Goal: Transaction & Acquisition: Obtain resource

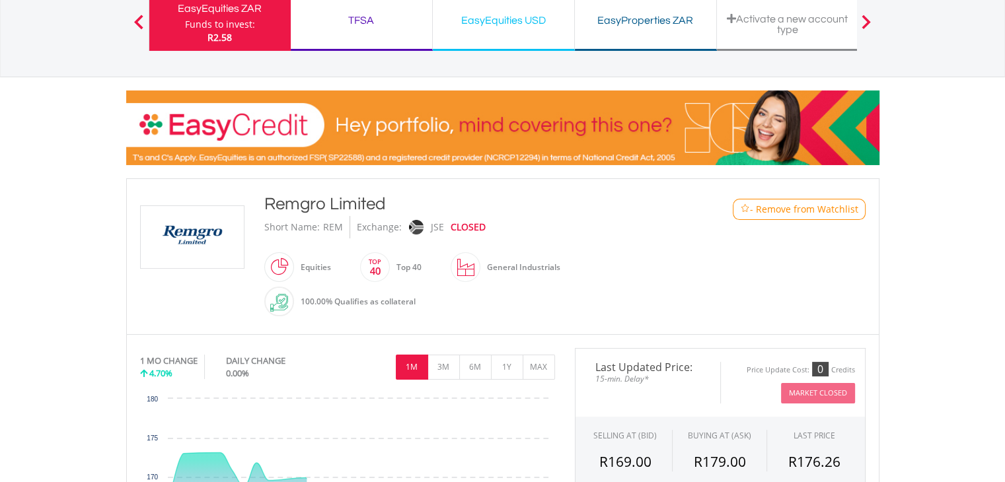
scroll to position [111, 0]
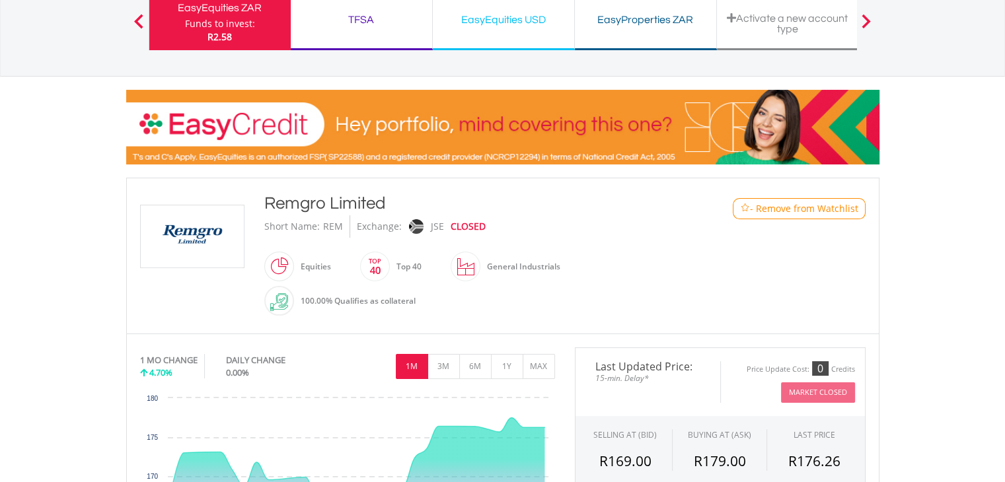
click at [799, 213] on span "- Remove from Watchlist" at bounding box center [804, 208] width 108 height 13
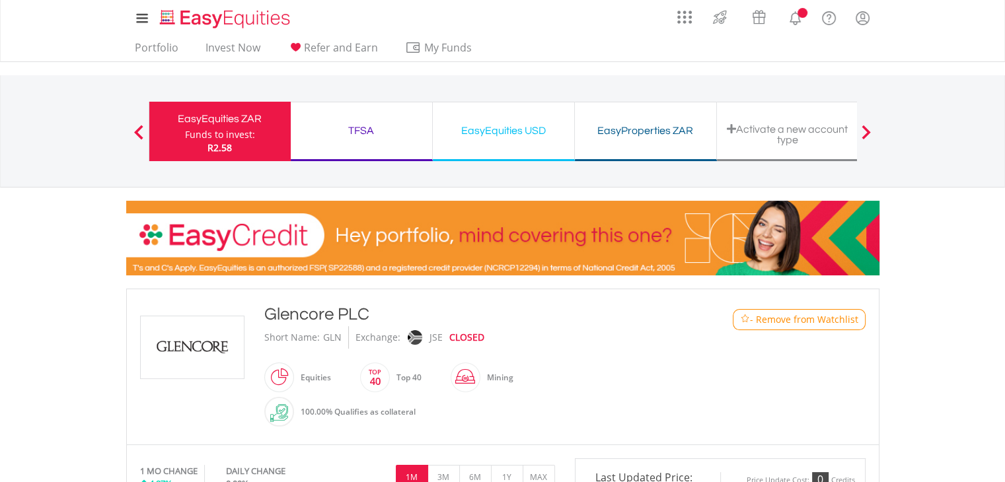
click at [798, 326] on button "- Remove from Watchlist" at bounding box center [798, 319] width 133 height 21
click at [771, 322] on span "- Remove from Watchlist" at bounding box center [804, 319] width 108 height 13
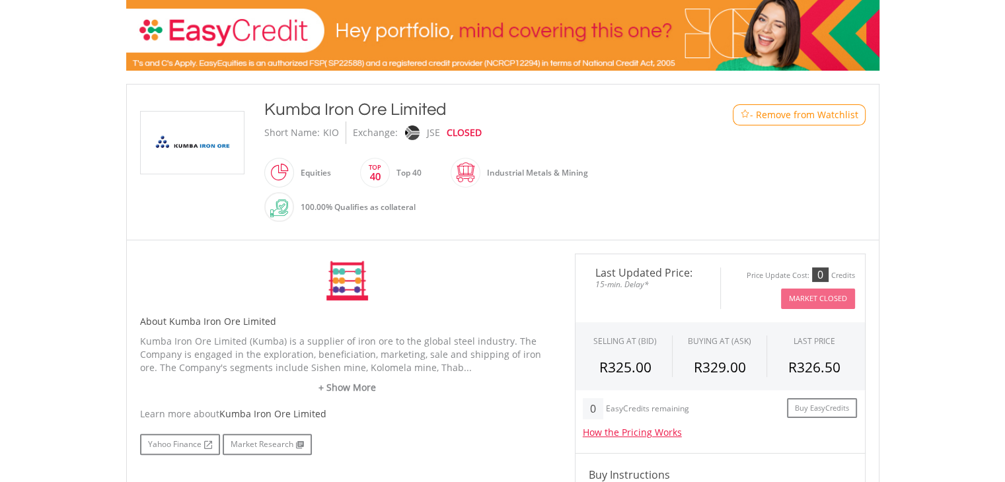
scroll to position [209, 0]
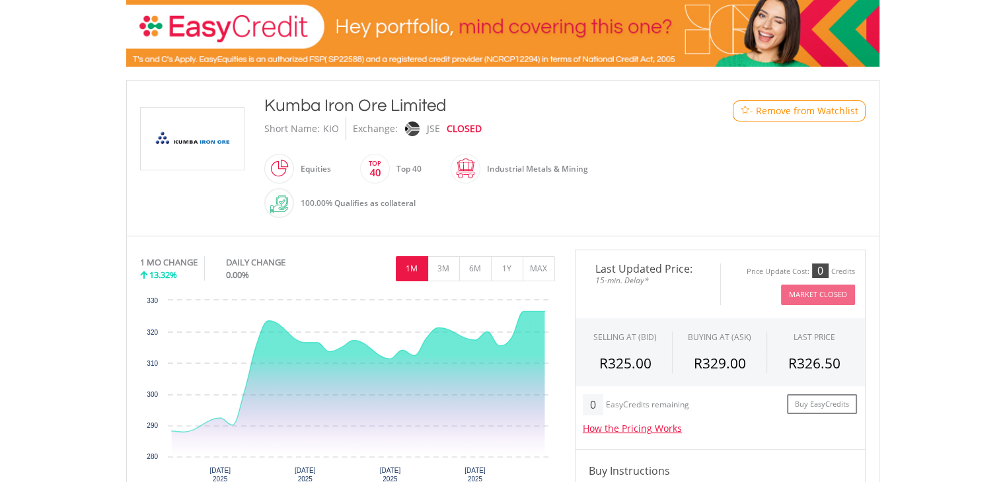
click at [807, 116] on span "- Remove from Watchlist" at bounding box center [804, 110] width 108 height 13
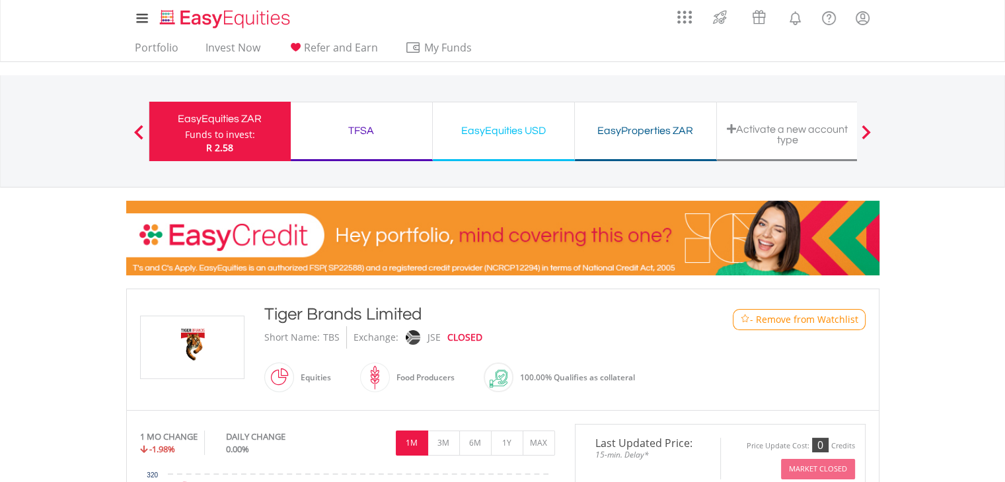
click at [787, 313] on span "- Remove from Watchlist" at bounding box center [804, 319] width 108 height 13
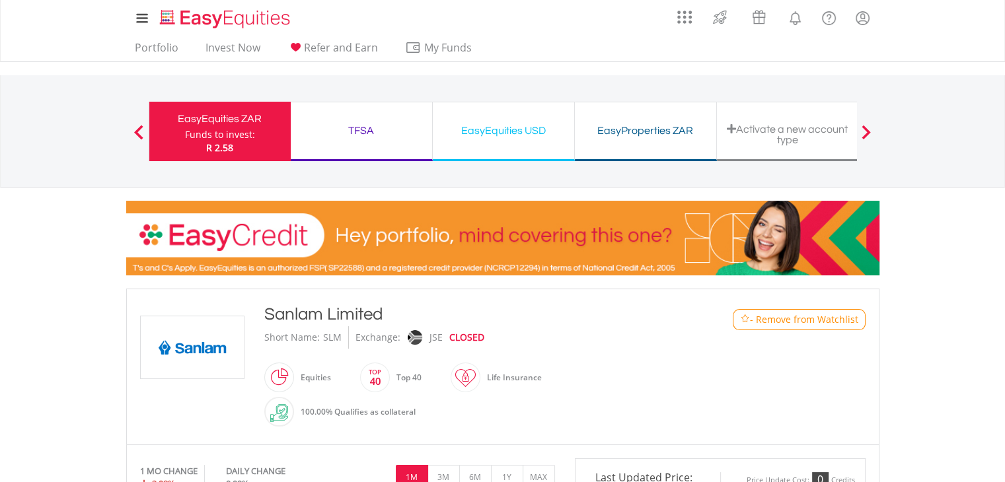
click at [768, 320] on span "- Remove from Watchlist" at bounding box center [804, 319] width 108 height 13
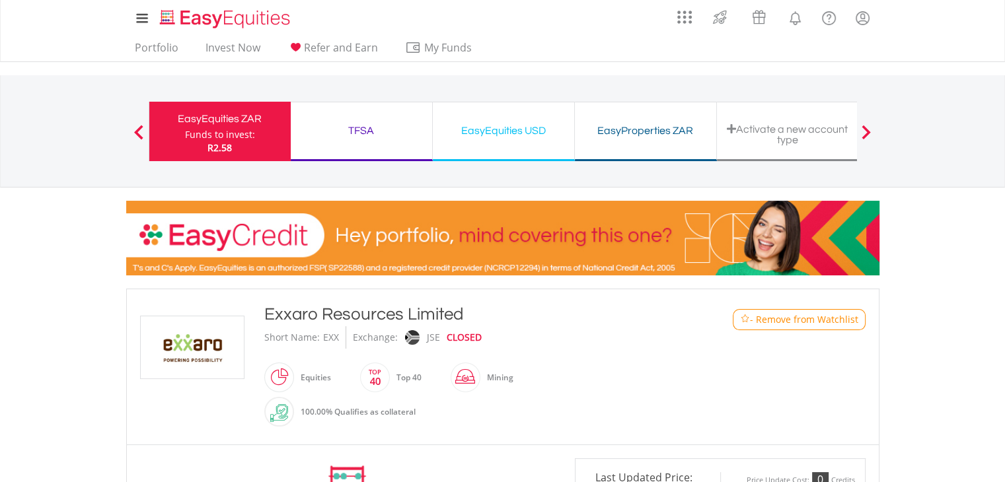
click at [789, 315] on span "- Remove from Watchlist" at bounding box center [804, 319] width 108 height 13
click at [793, 320] on span "- Remove from Watchlist" at bounding box center [804, 319] width 108 height 13
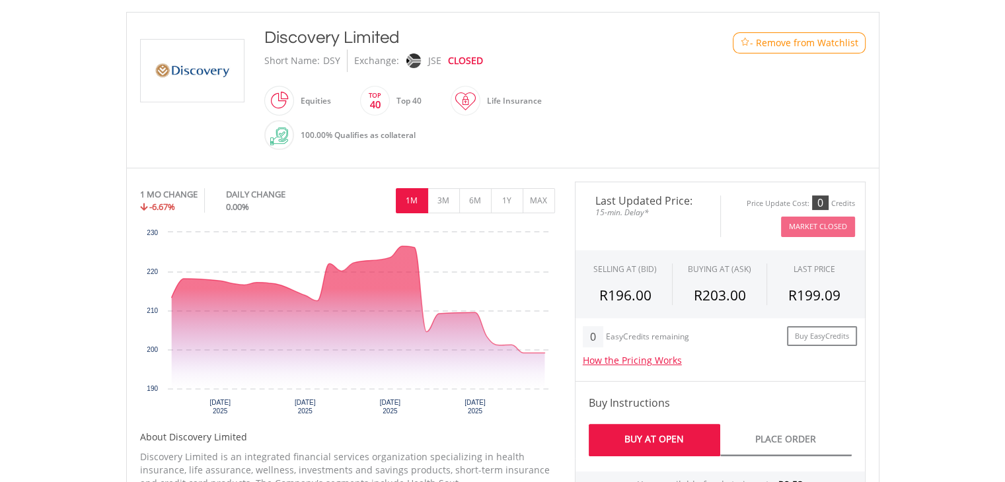
scroll to position [365, 0]
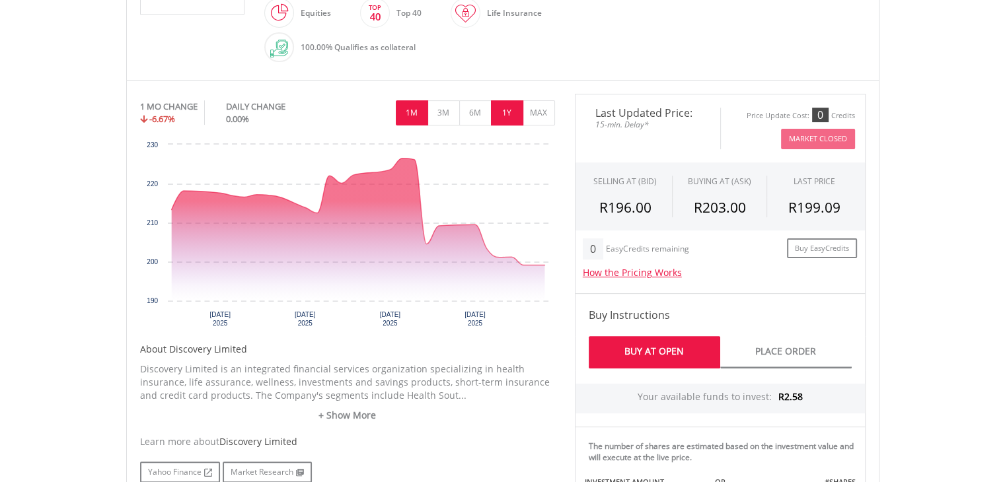
click at [506, 112] on button "1Y" at bounding box center [507, 112] width 32 height 25
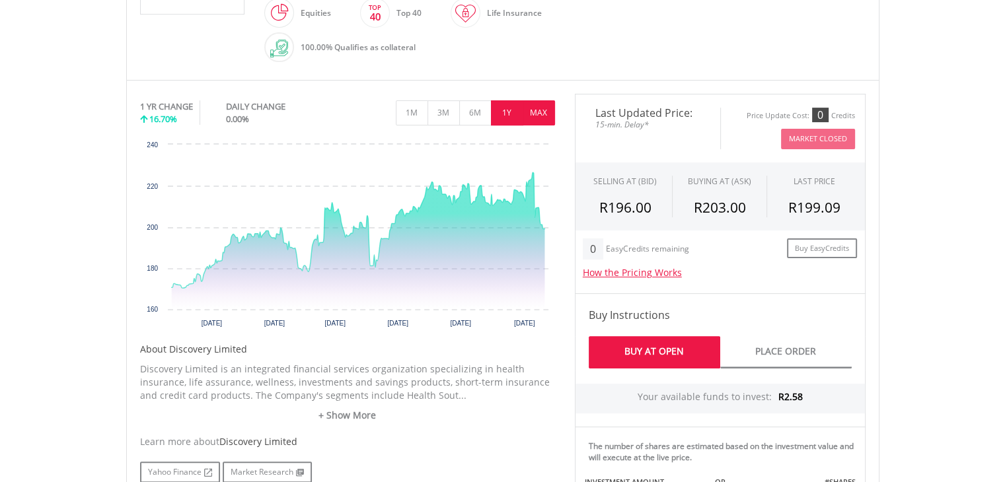
click at [533, 114] on button "MAX" at bounding box center [538, 112] width 32 height 25
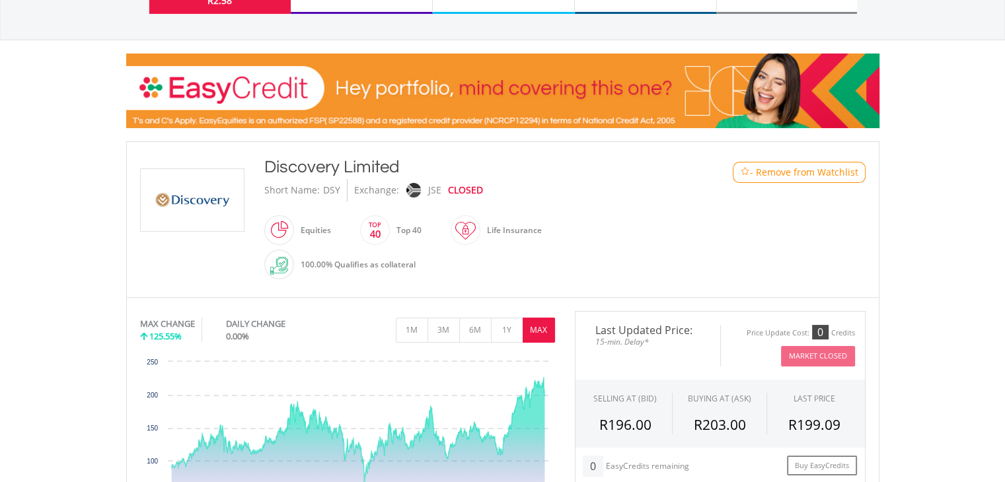
scroll to position [148, 0]
click at [770, 164] on button "- Remove from Watchlist" at bounding box center [798, 171] width 133 height 21
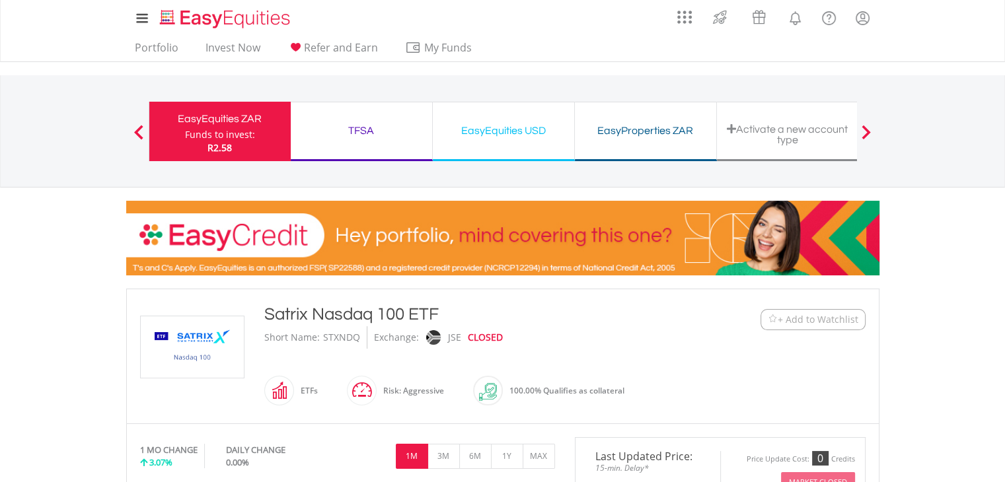
click at [779, 312] on button "+ Add to Watchlist" at bounding box center [812, 319] width 105 height 21
click at [783, 320] on span "+ Add to Watchlist" at bounding box center [817, 319] width 81 height 13
click at [771, 318] on img at bounding box center [773, 319] width 10 height 10
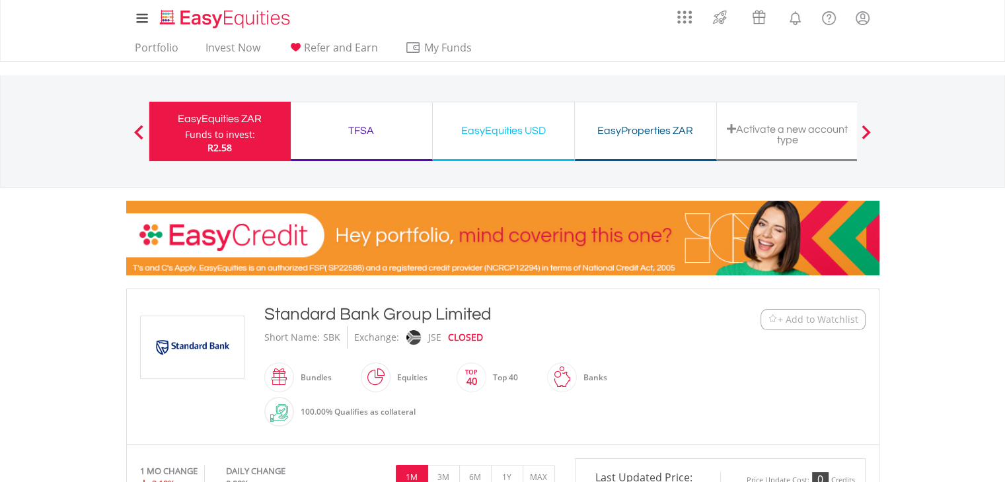
click at [773, 320] on img at bounding box center [773, 319] width 10 height 10
click at [798, 371] on div "﻿ Standard Bank Group Limited Standard Bank Group Limited Short Name: SBK Excha…" at bounding box center [502, 367] width 745 height 129
click at [145, 52] on link "Portfolio" at bounding box center [156, 51] width 54 height 20
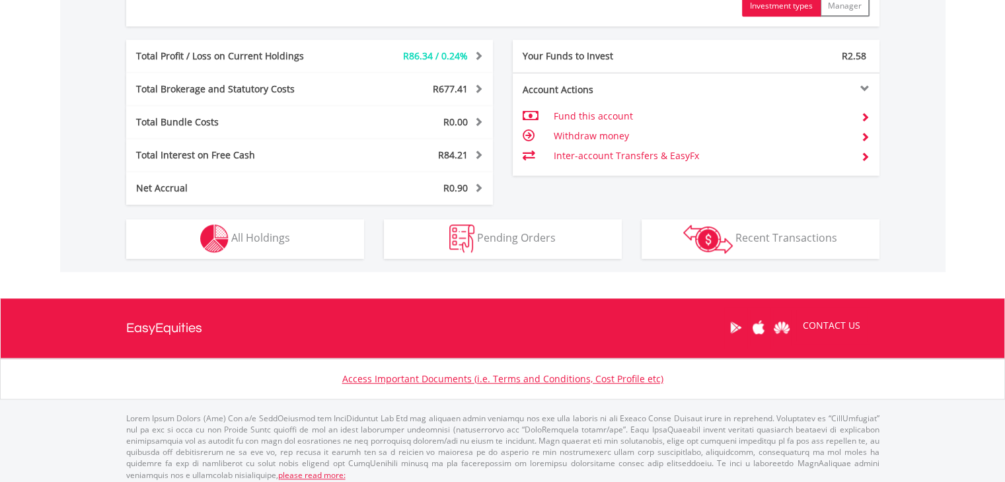
scroll to position [734, 0]
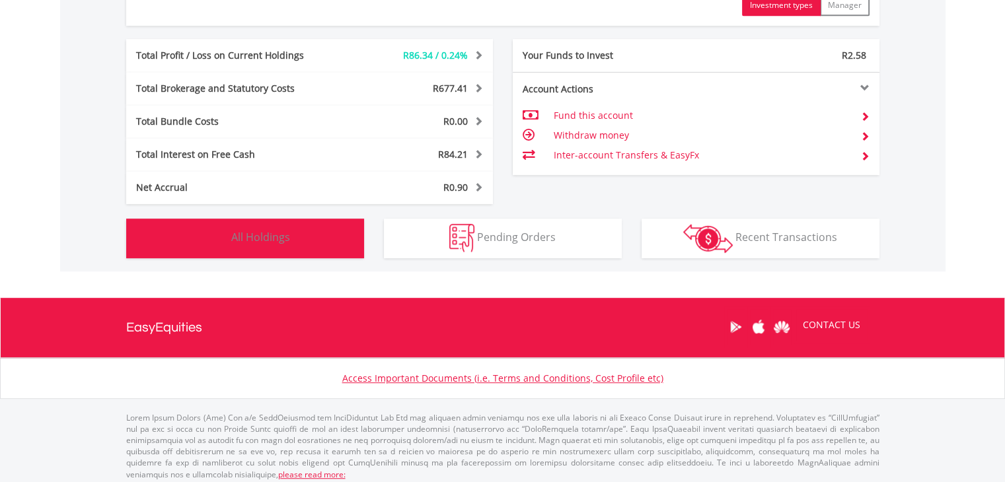
click at [271, 233] on span "All Holdings" at bounding box center [260, 237] width 59 height 15
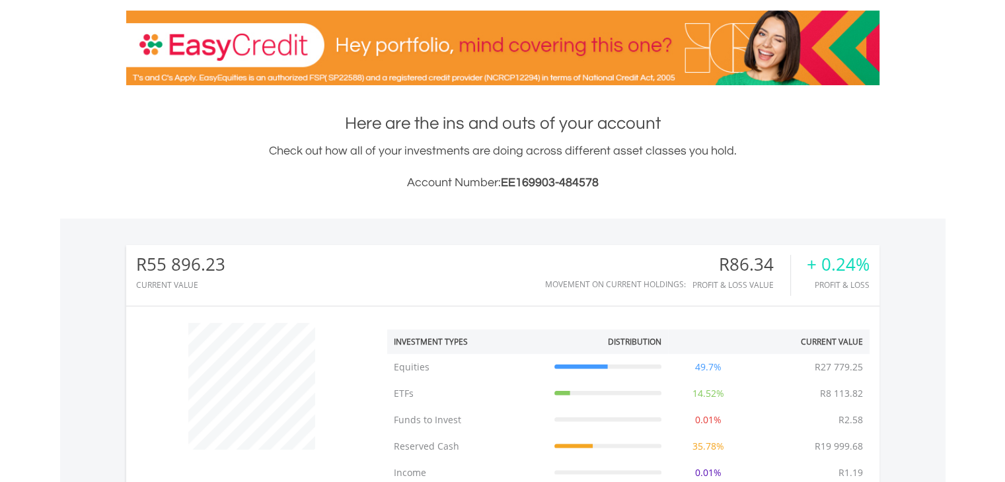
scroll to position [0, 0]
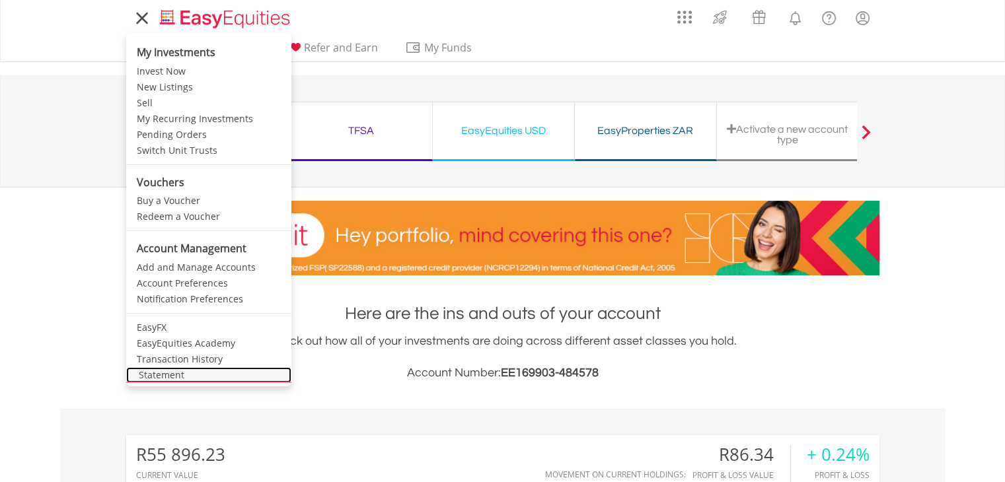
click at [182, 376] on link "Statement" at bounding box center [208, 375] width 165 height 16
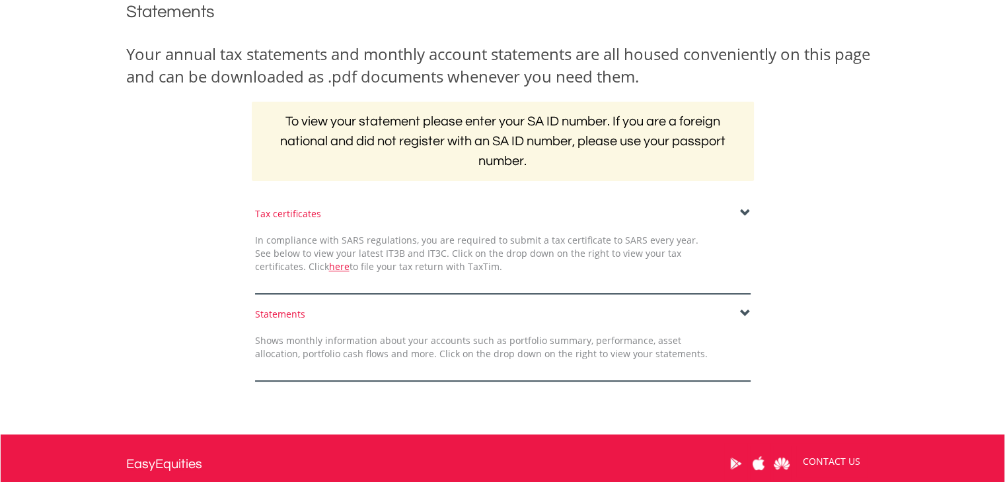
scroll to position [176, 0]
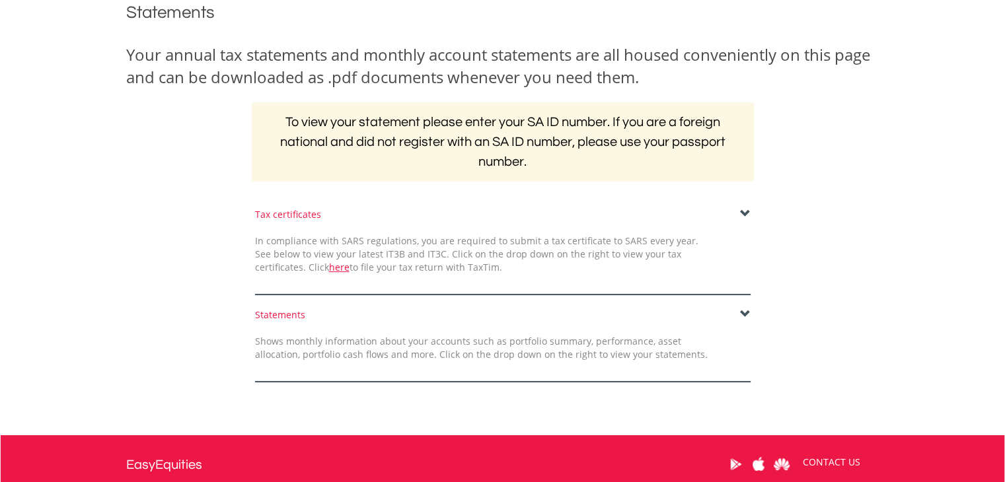
click at [744, 217] on span at bounding box center [745, 214] width 11 height 11
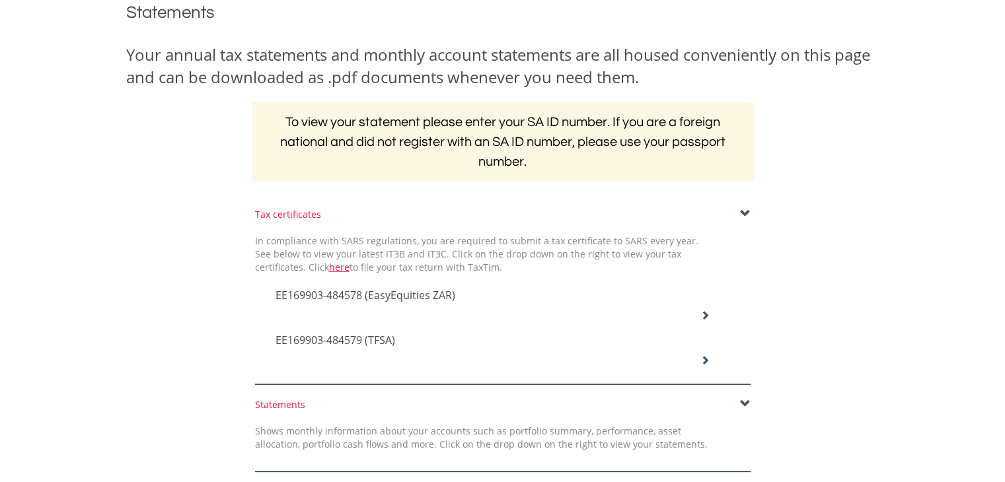
click at [495, 294] on h4 "EE169903-484578 (EasyEquities ZAR)" at bounding box center [492, 295] width 435 height 16
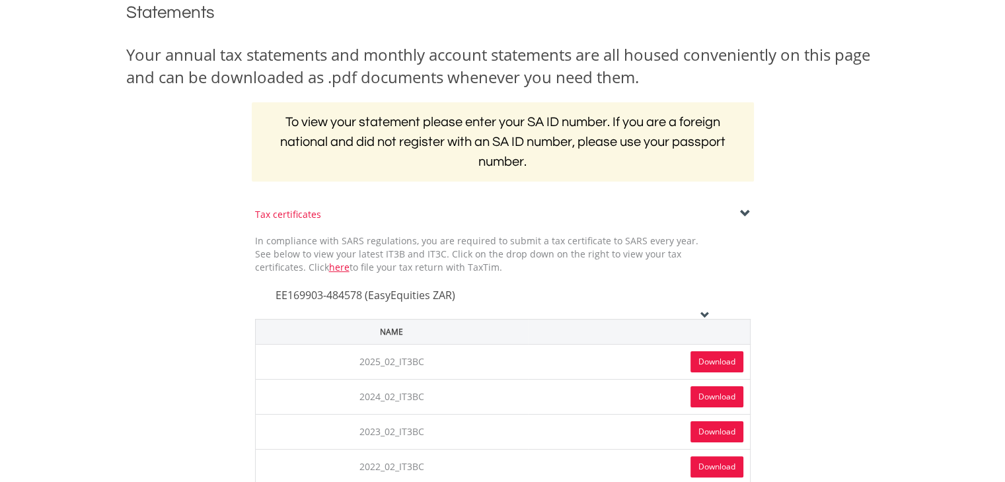
click at [711, 359] on link "Download" at bounding box center [716, 361] width 53 height 21
click at [182, 234] on div "Tax certificates In compliance with SARS regulations, you are required to submi…" at bounding box center [502, 456] width 773 height 496
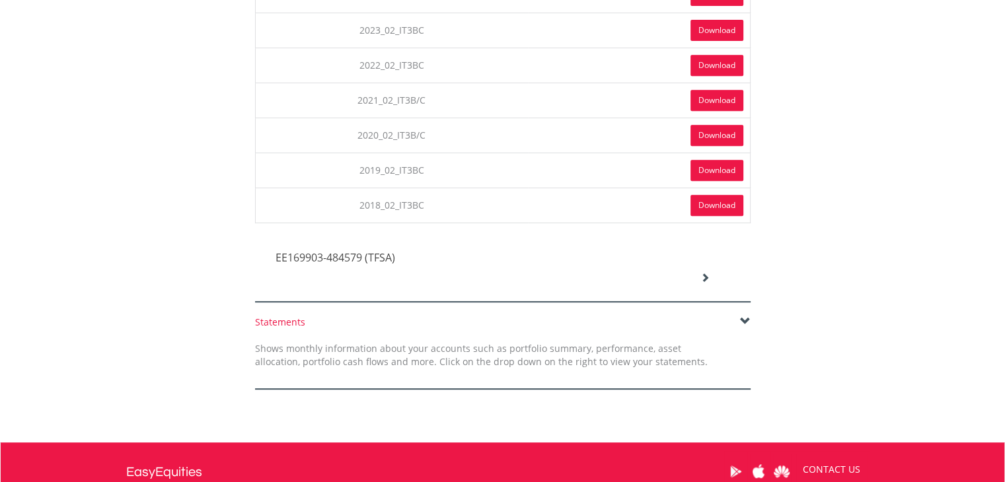
scroll to position [579, 0]
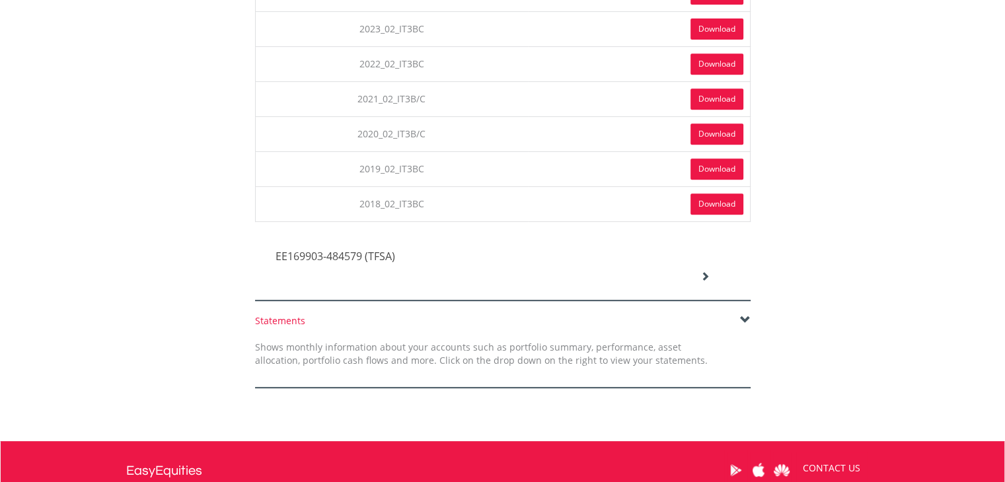
click at [742, 315] on span at bounding box center [745, 320] width 11 height 11
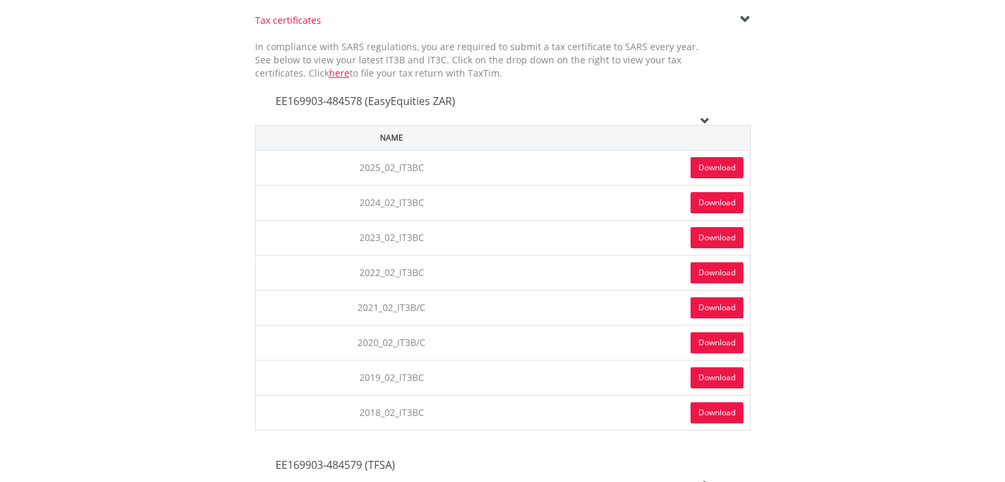
scroll to position [303, 0]
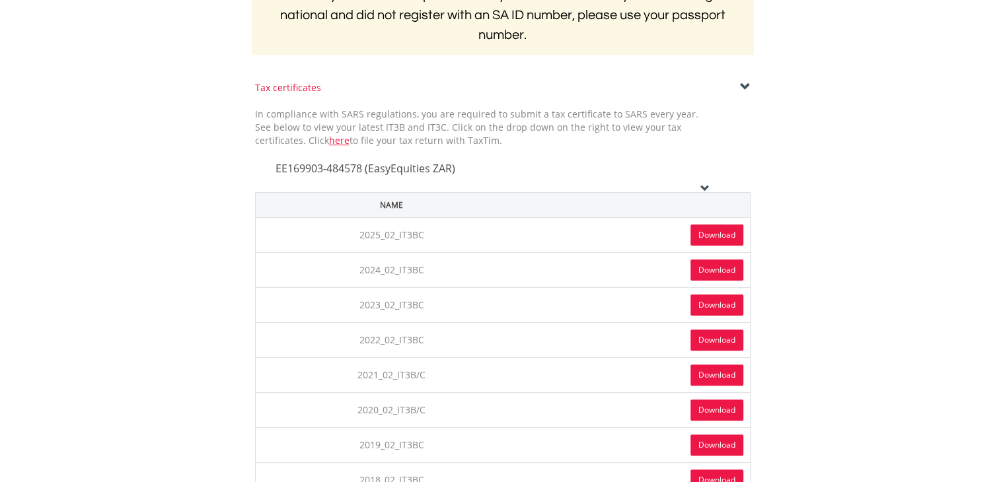
click at [711, 186] on div "EE169903-484578 (EasyEquities ZAR)" at bounding box center [493, 169] width 454 height 45
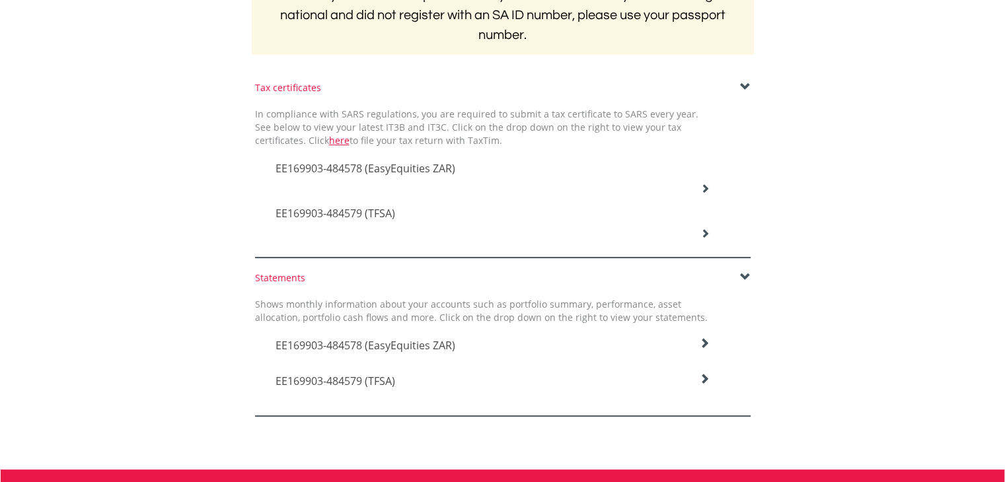
click at [703, 231] on icon at bounding box center [704, 233] width 9 height 9
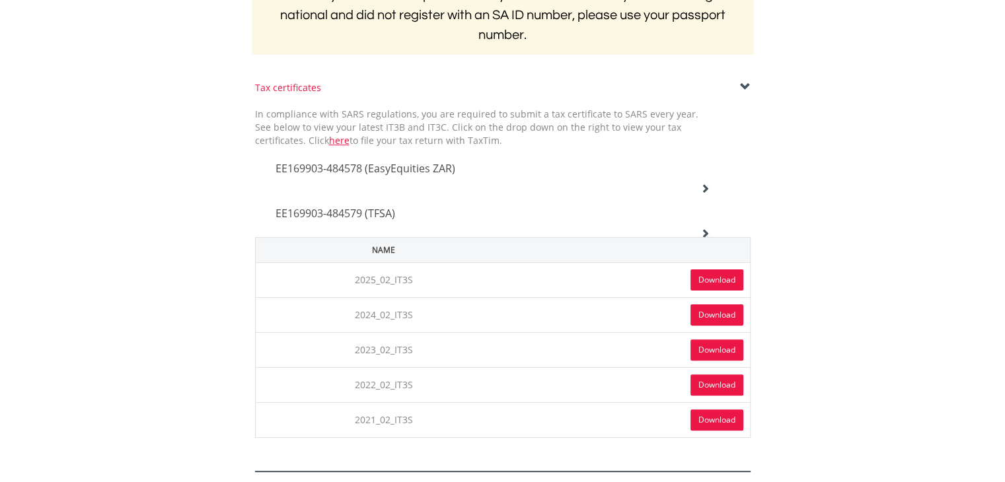
click at [715, 272] on link "Download" at bounding box center [716, 279] width 53 height 21
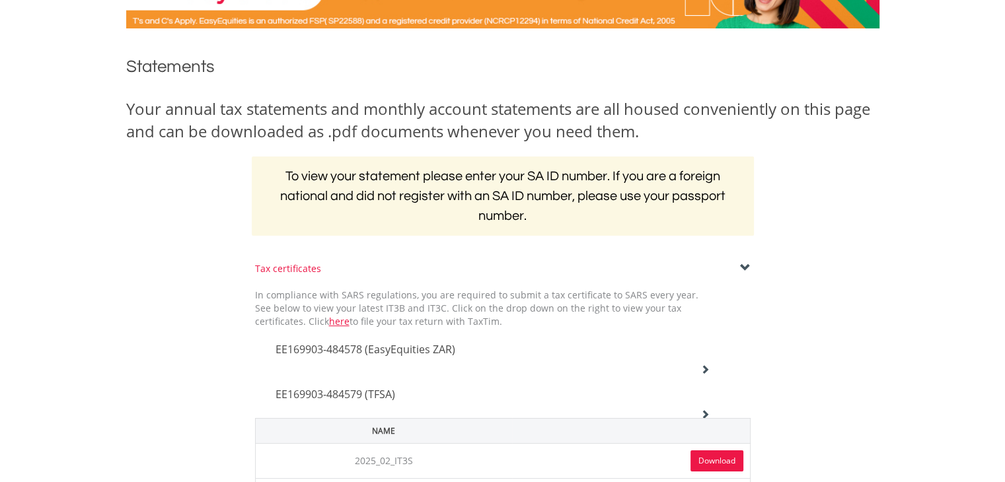
scroll to position [0, 0]
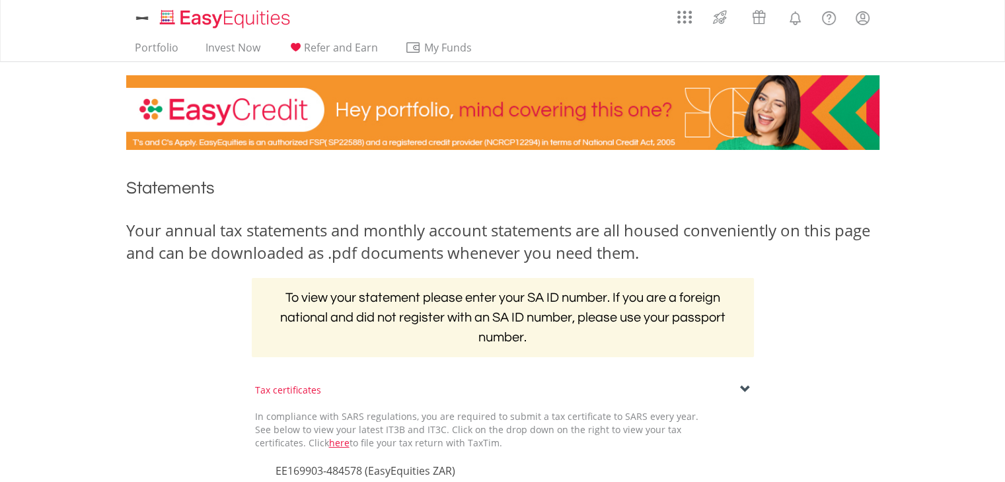
click at [155, 48] on link "Portfolio" at bounding box center [156, 51] width 54 height 20
